Goal: Task Accomplishment & Management: Use online tool/utility

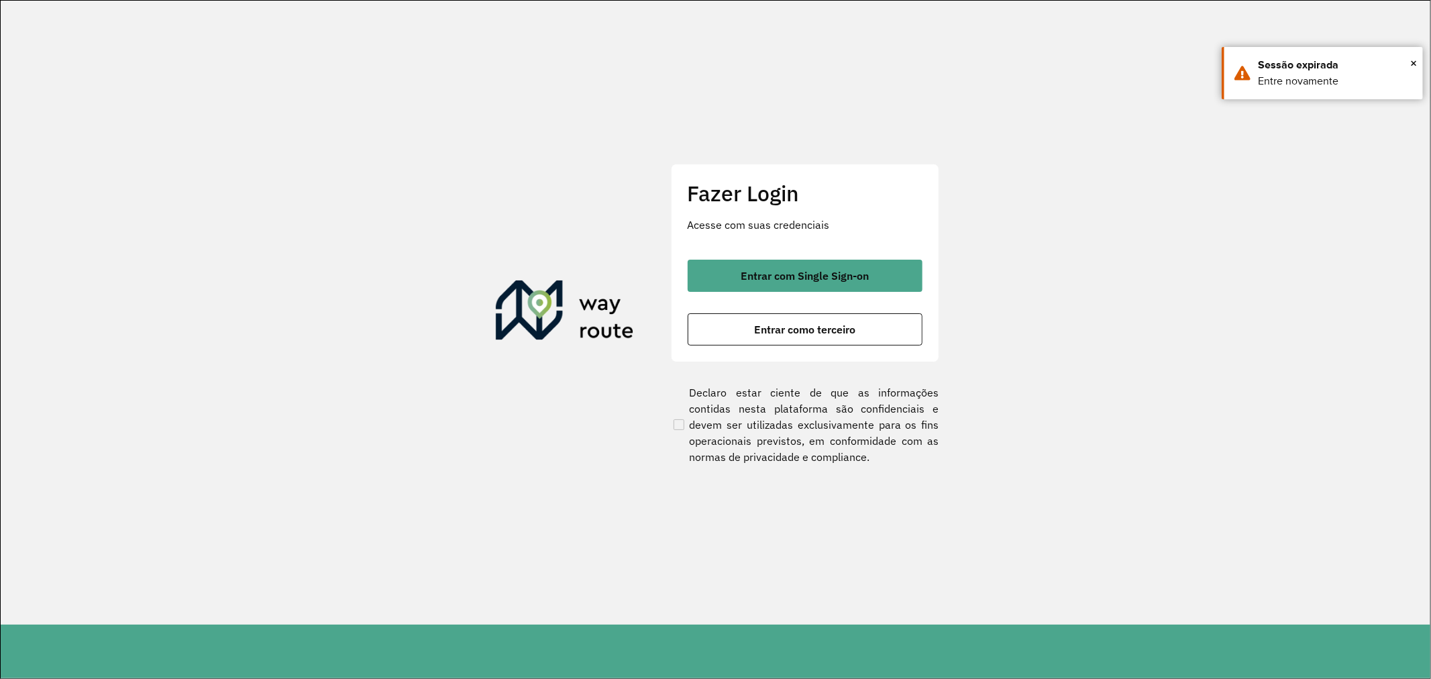
click at [813, 294] on div "Entrar com Single Sign-on Entrar como terceiro" at bounding box center [805, 303] width 235 height 86
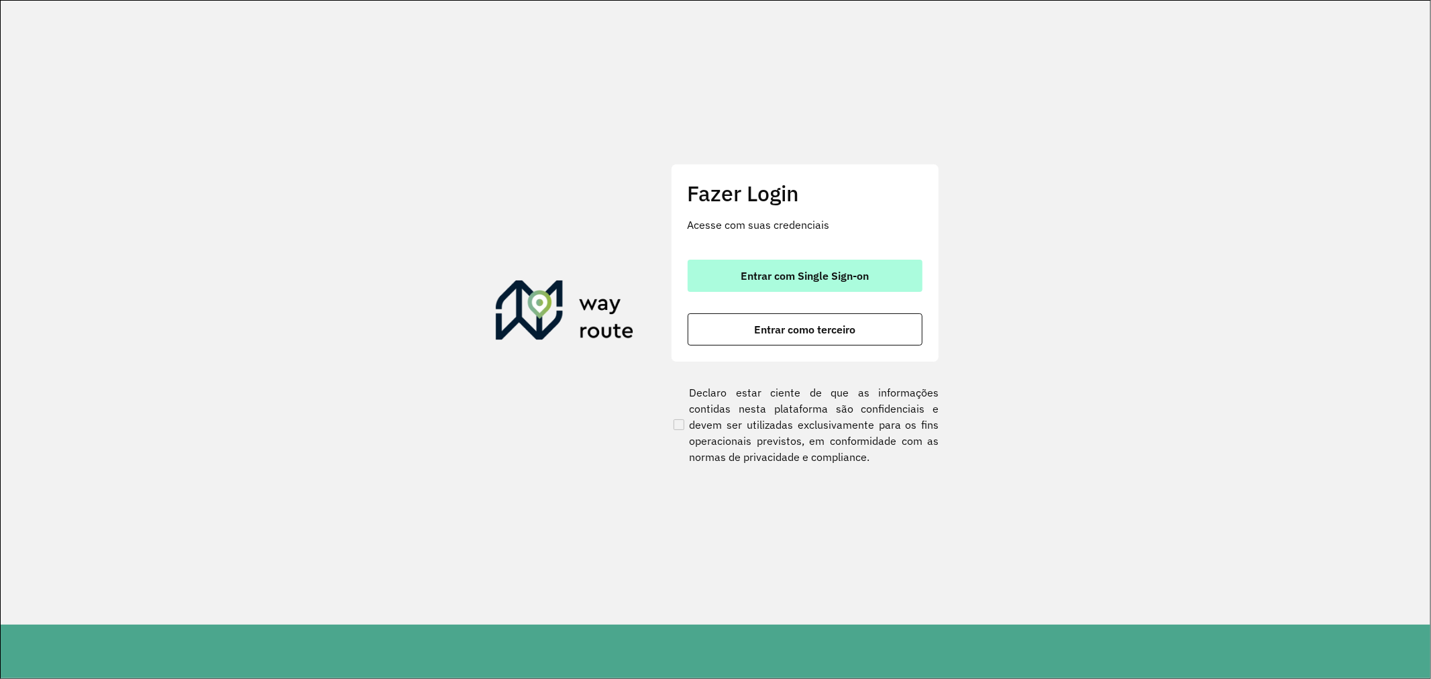
click at [819, 272] on span "Entrar com Single Sign-on" at bounding box center [805, 275] width 128 height 11
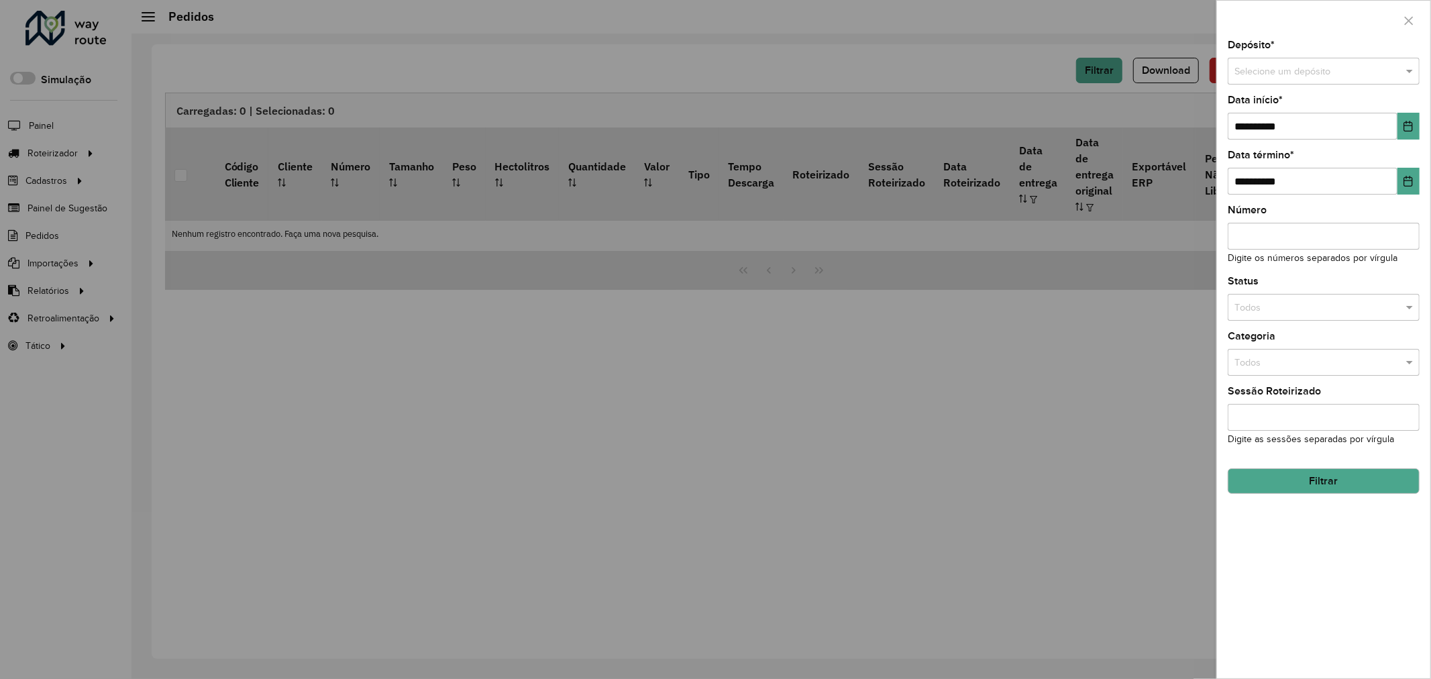
click at [58, 150] on div at bounding box center [715, 339] width 1431 height 679
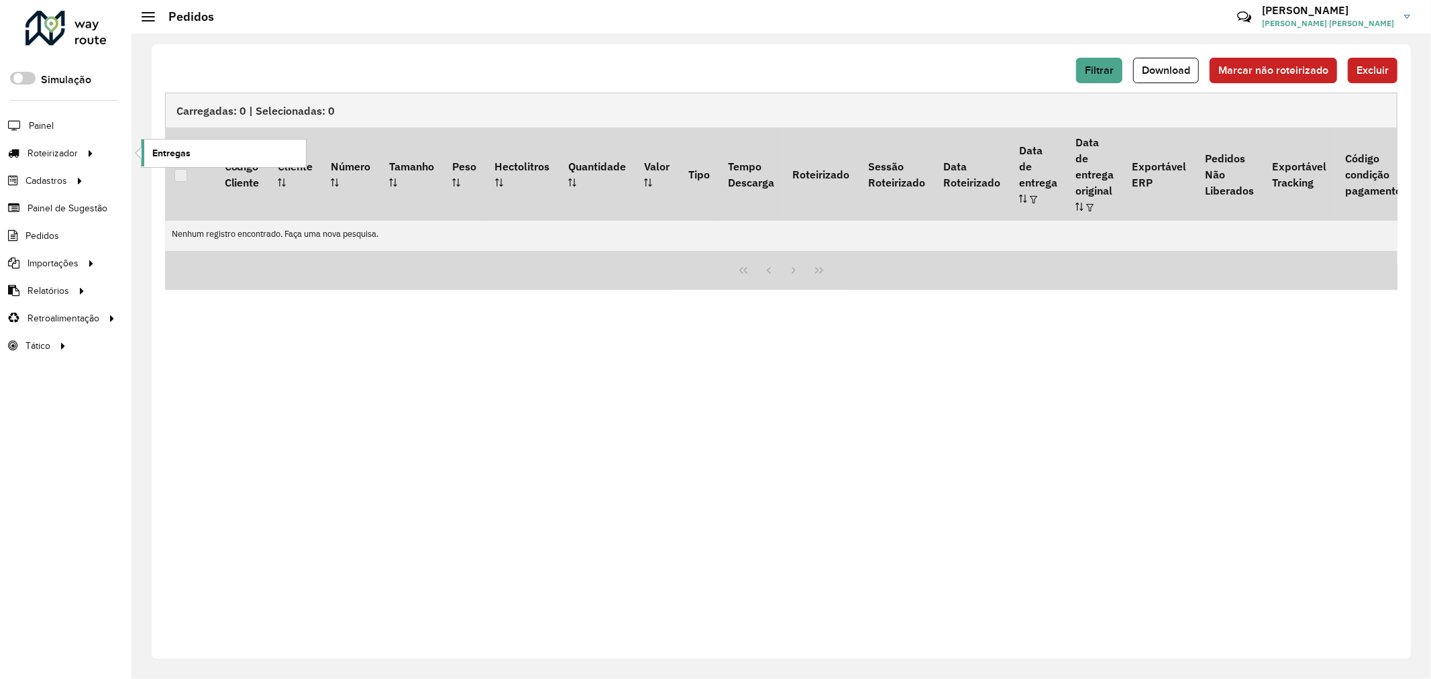
click at [223, 150] on link "Entregas" at bounding box center [224, 153] width 164 height 27
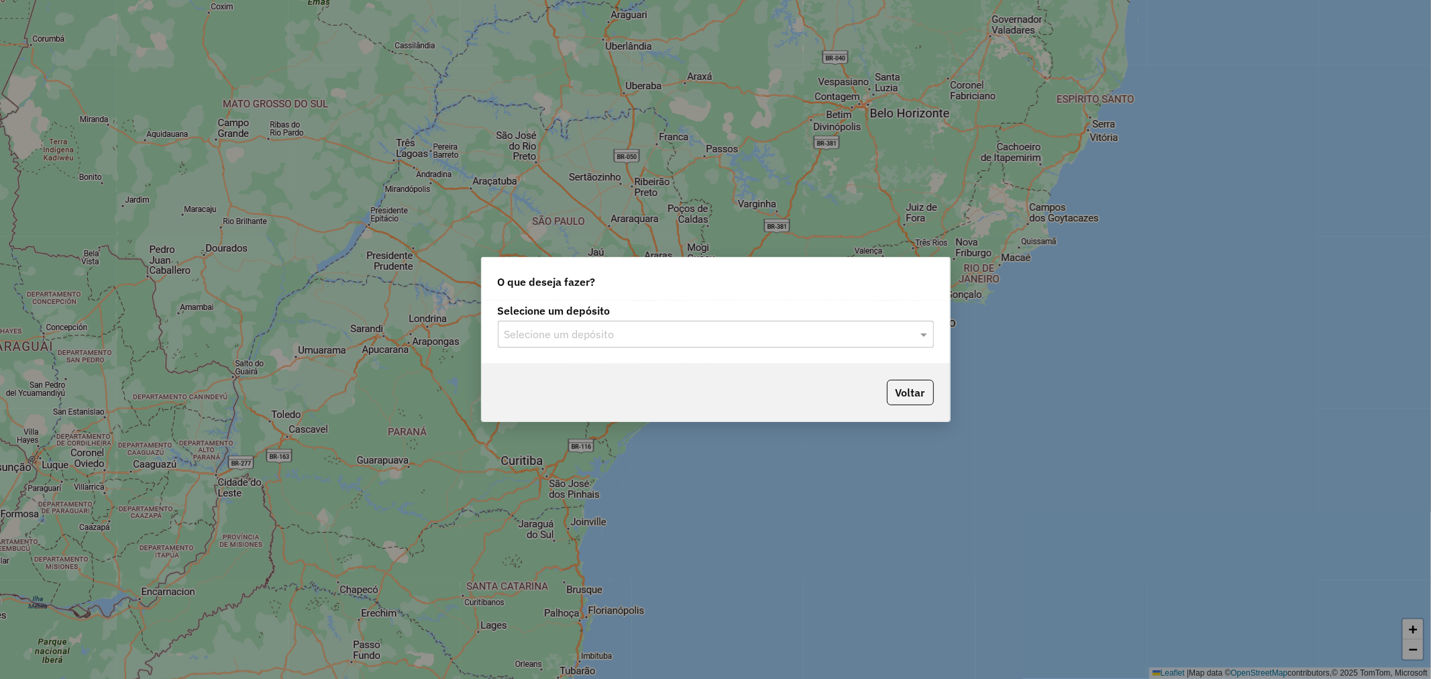
click at [745, 323] on div "Selecione um depósito" at bounding box center [716, 334] width 436 height 27
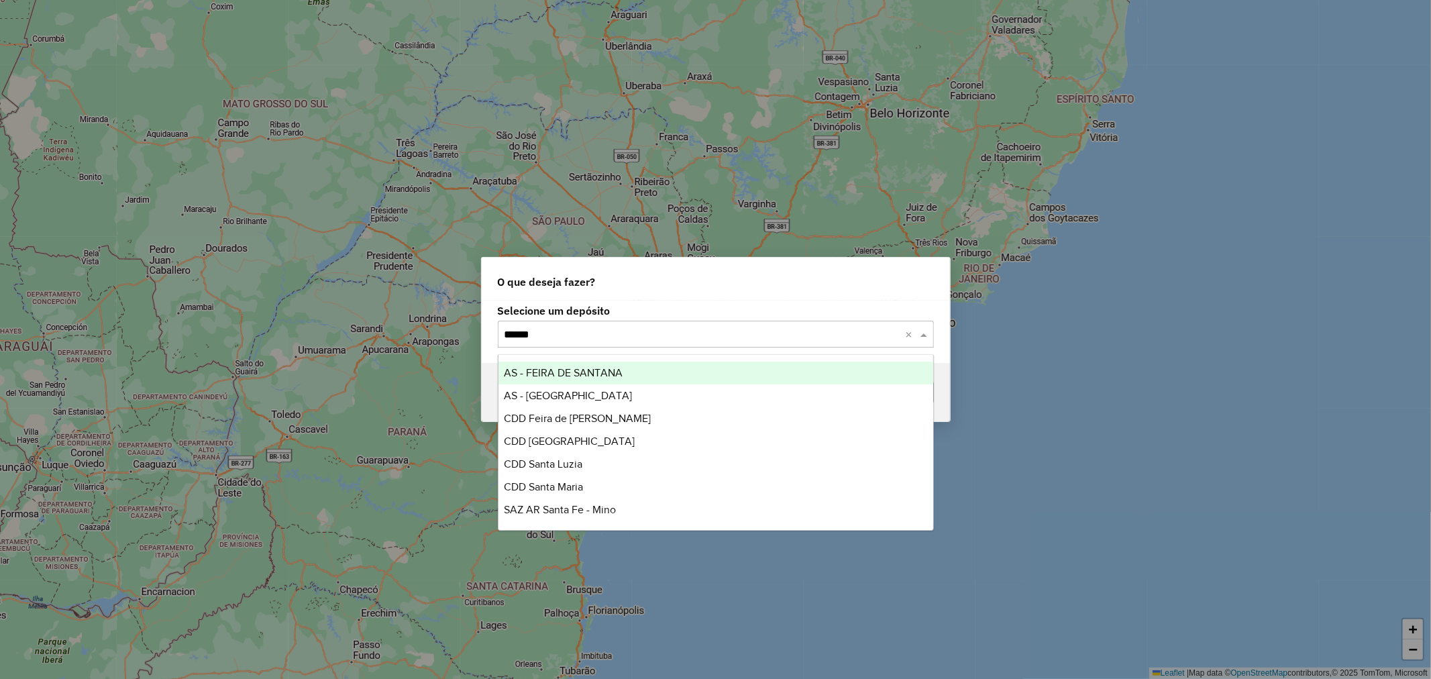
type input "*******"
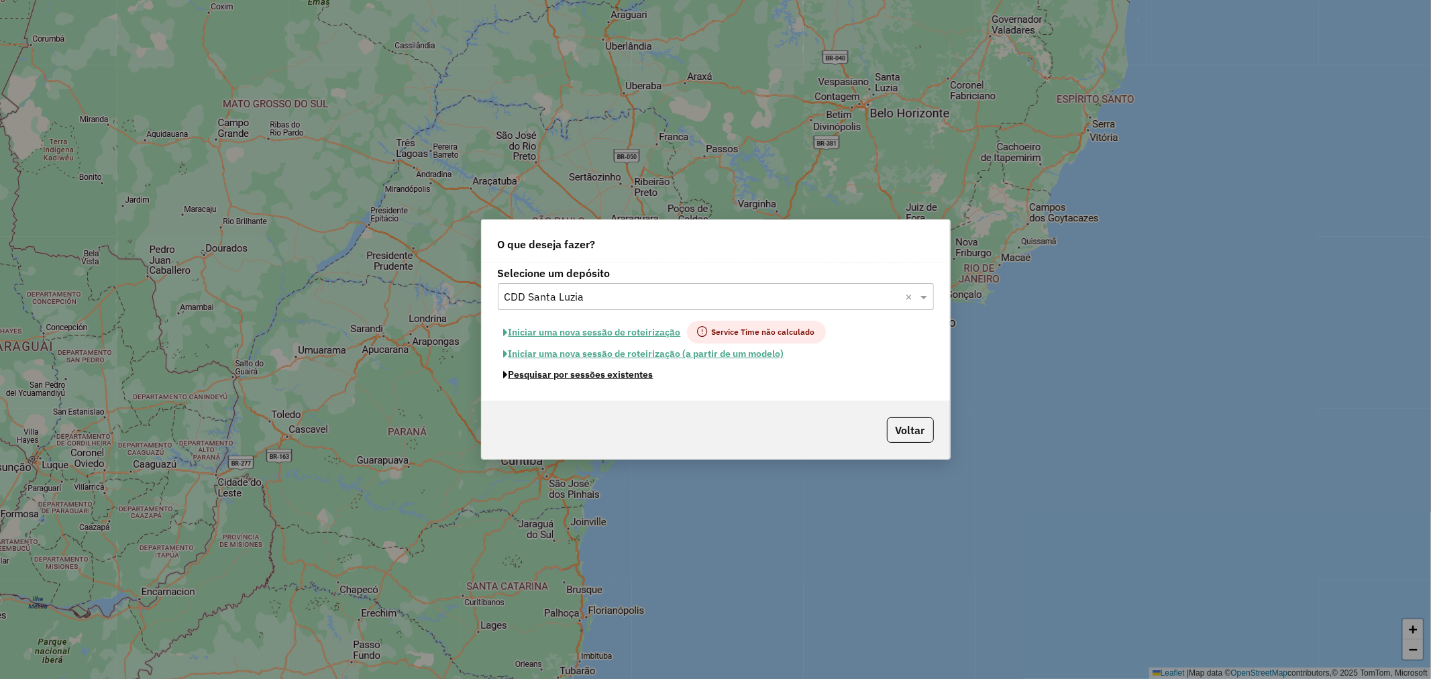
click at [625, 376] on button "Pesquisar por sessões existentes" at bounding box center [579, 374] width 162 height 21
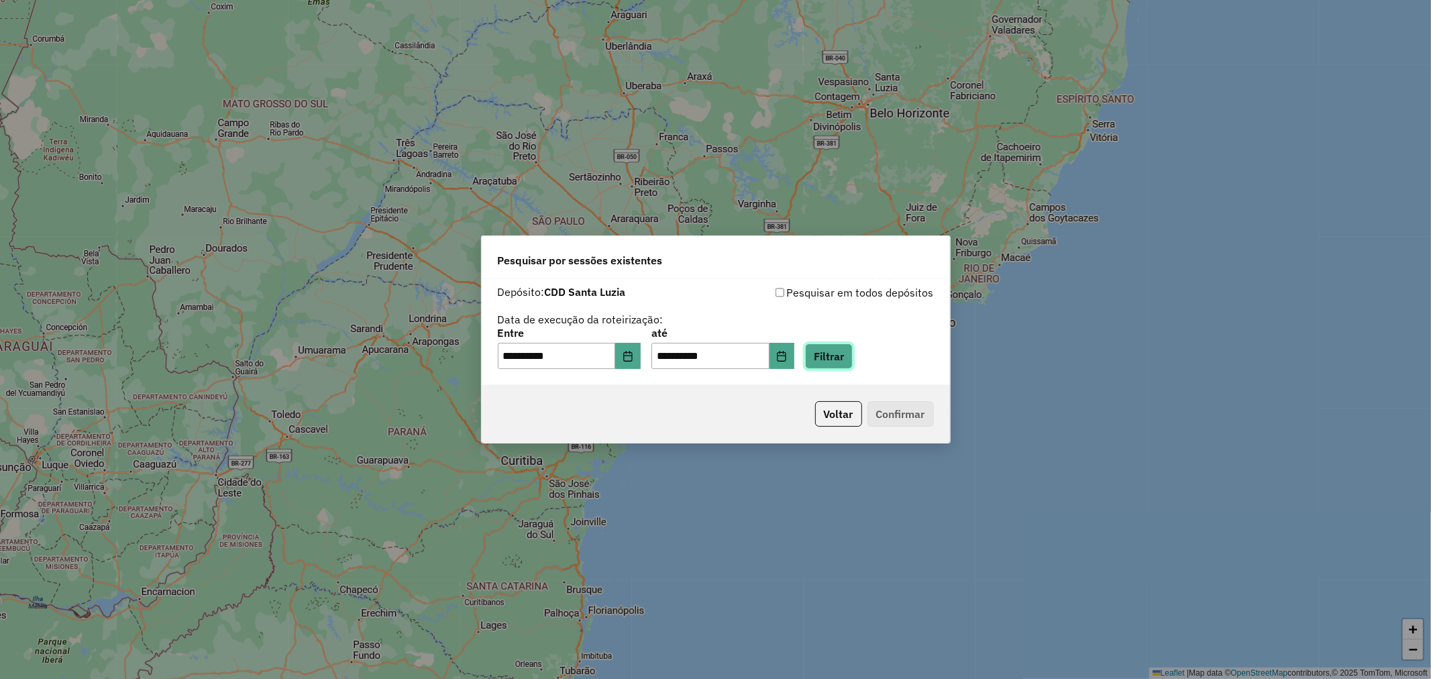
click at [840, 357] on button "Filtrar" at bounding box center [829, 357] width 48 height 26
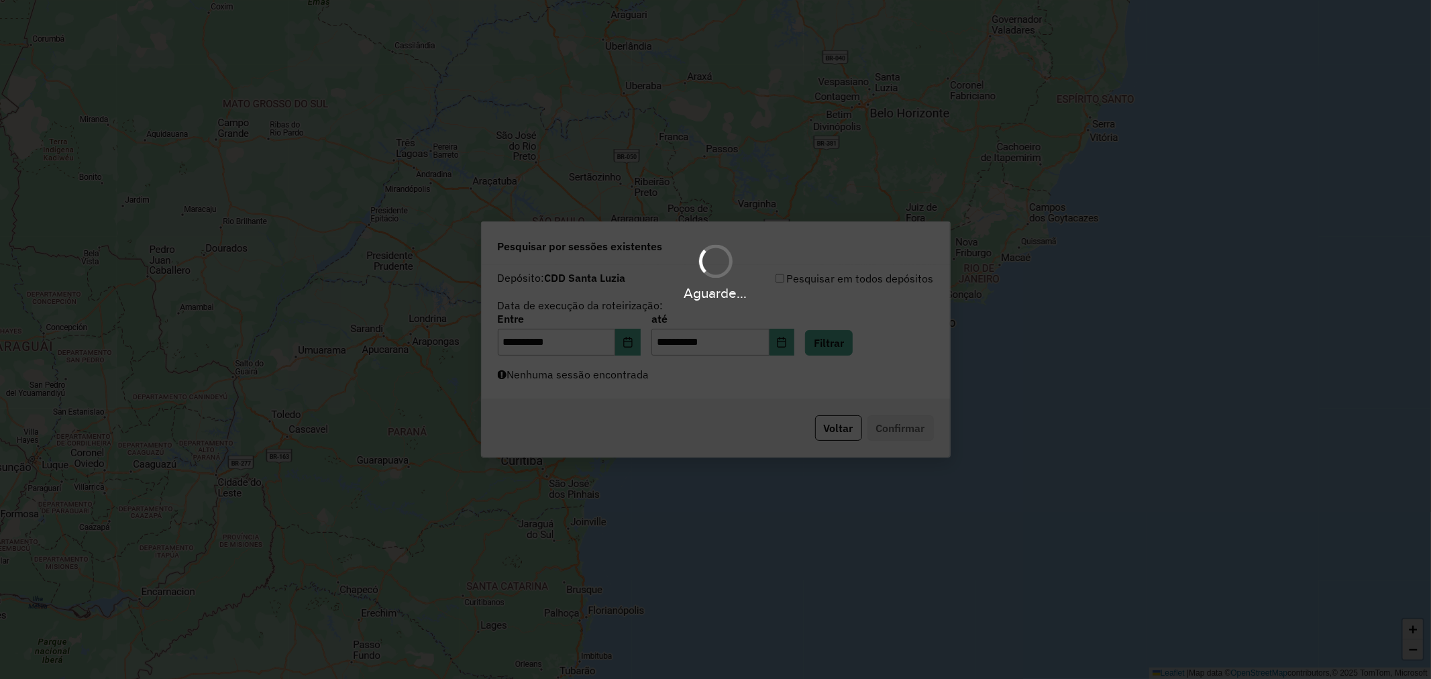
click at [721, 379] on div "Aguarde..." at bounding box center [715, 339] width 1431 height 679
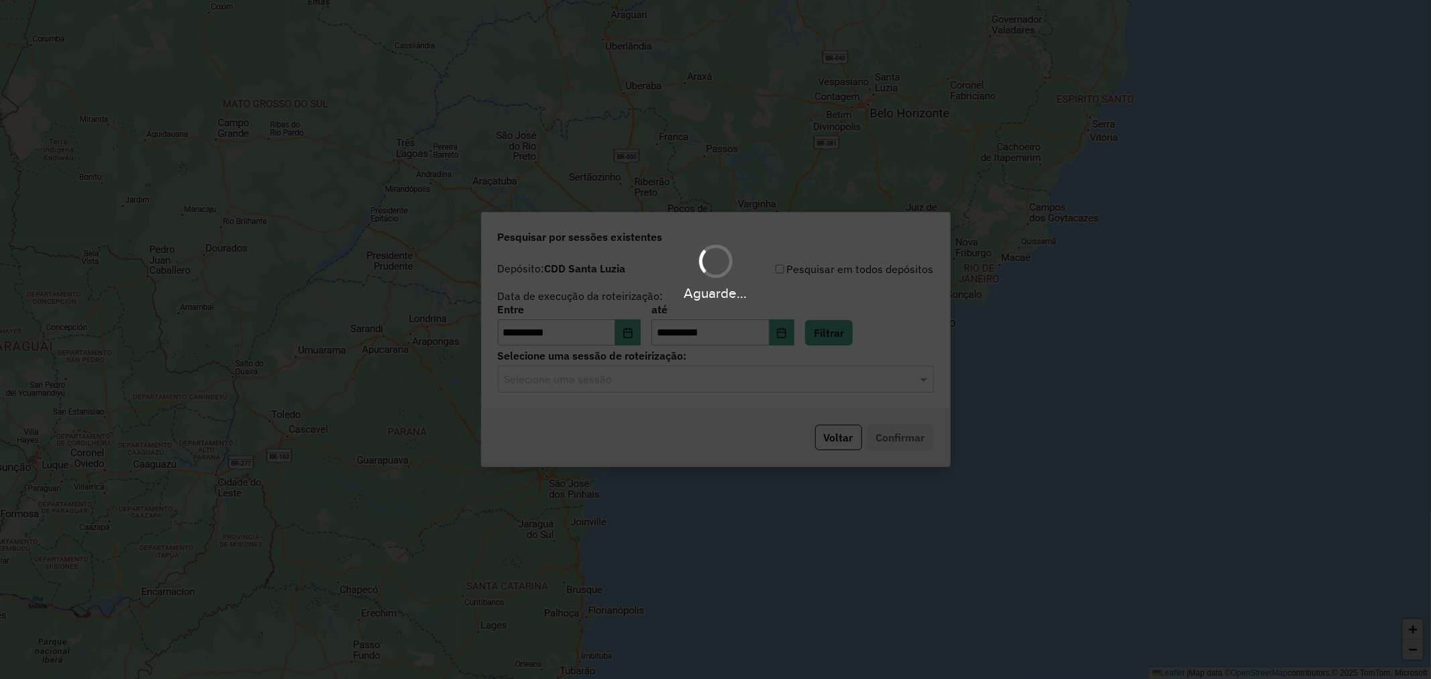
click at [727, 379] on div "Aguarde..." at bounding box center [715, 339] width 1431 height 679
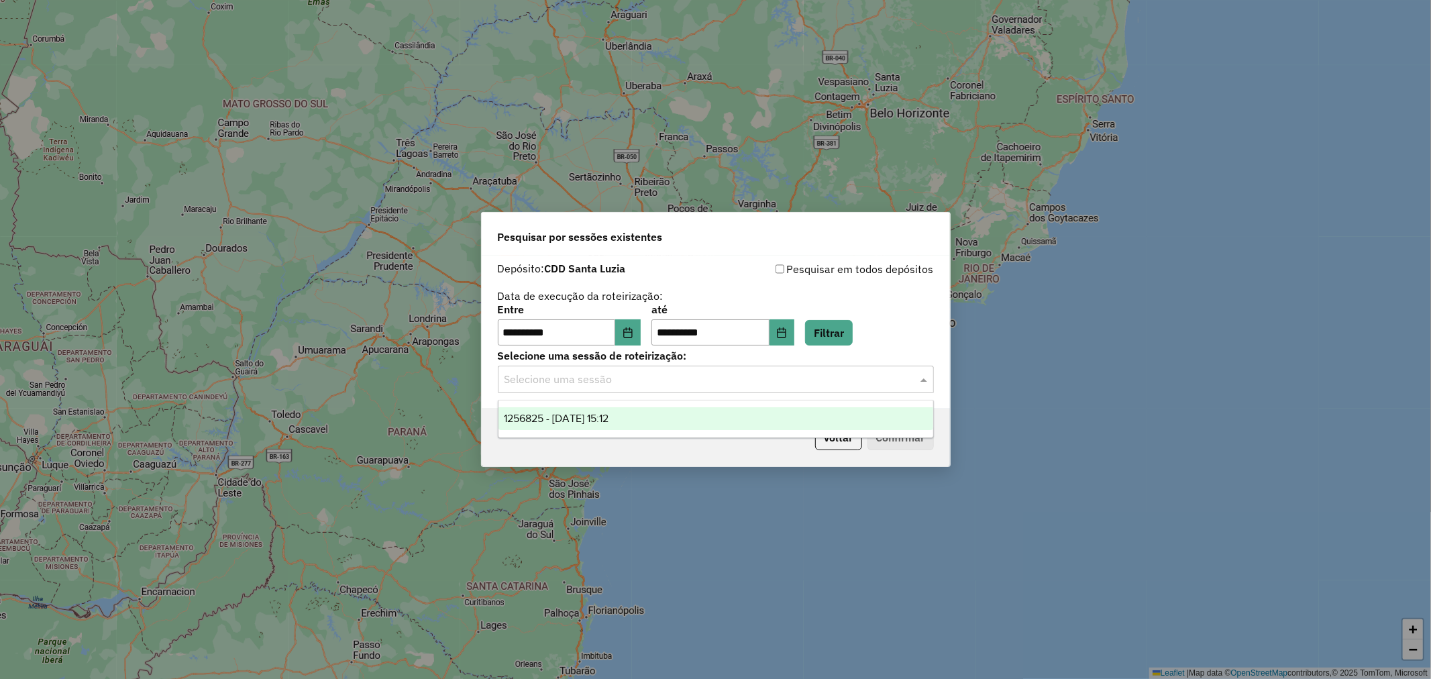
click at [727, 379] on input "text" at bounding box center [703, 380] width 396 height 16
click at [710, 419] on div "1256825 - 01/09/2025 15:12" at bounding box center [716, 418] width 435 height 23
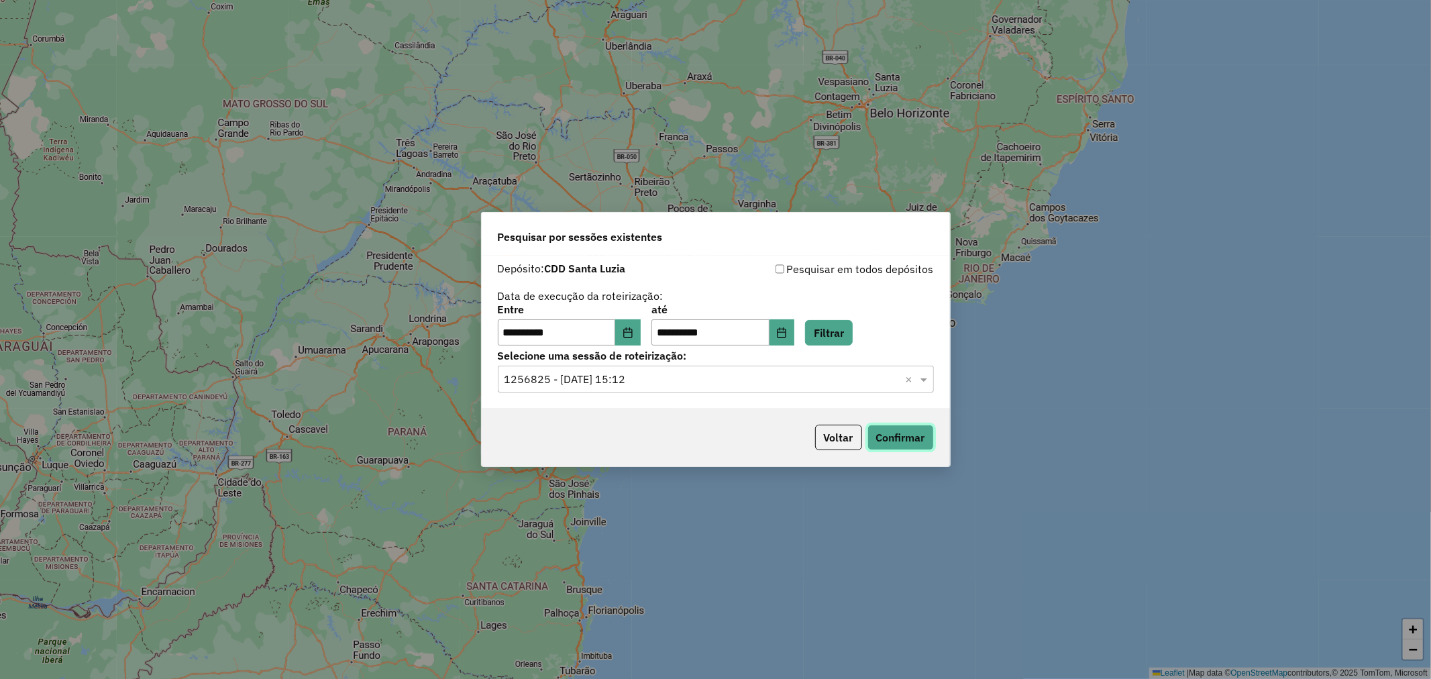
click at [886, 436] on button "Confirmar" at bounding box center [901, 438] width 66 height 26
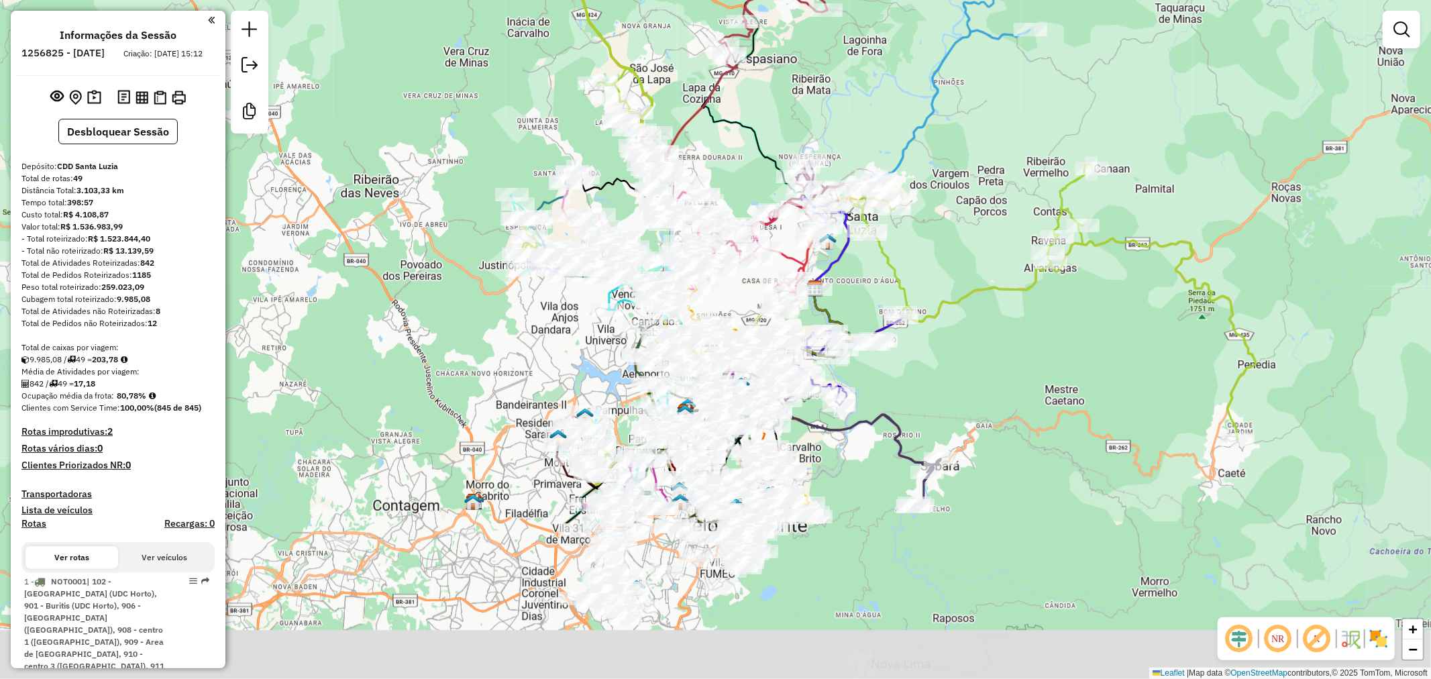
drag, startPoint x: 767, startPoint y: 339, endPoint x: 860, endPoint y: 115, distance: 242.2
click at [860, 115] on div "Janela de atendimento Grade de atendimento Capacidade Transportadoras Veículos …" at bounding box center [715, 339] width 1431 height 679
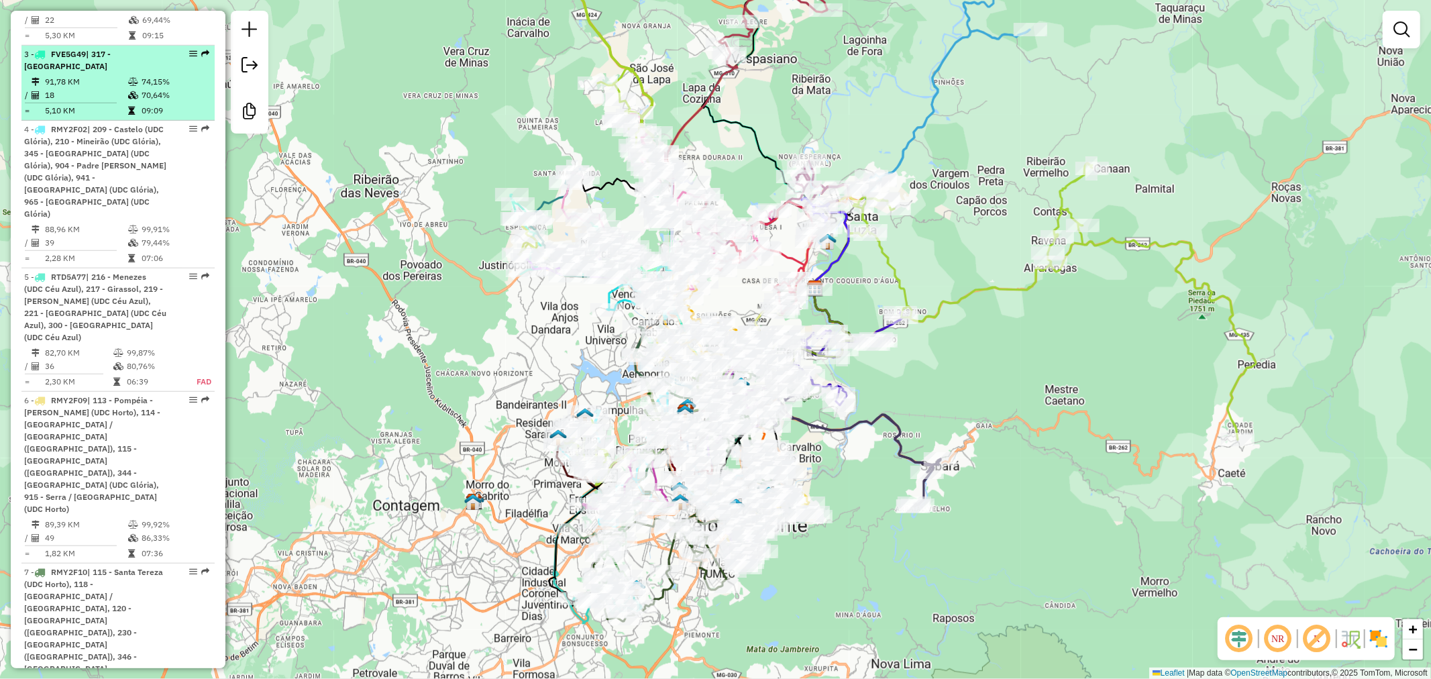
scroll to position [820, 0]
